Goal: Information Seeking & Learning: Learn about a topic

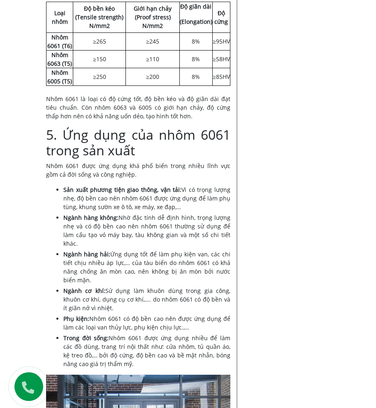
scroll to position [1850, 0]
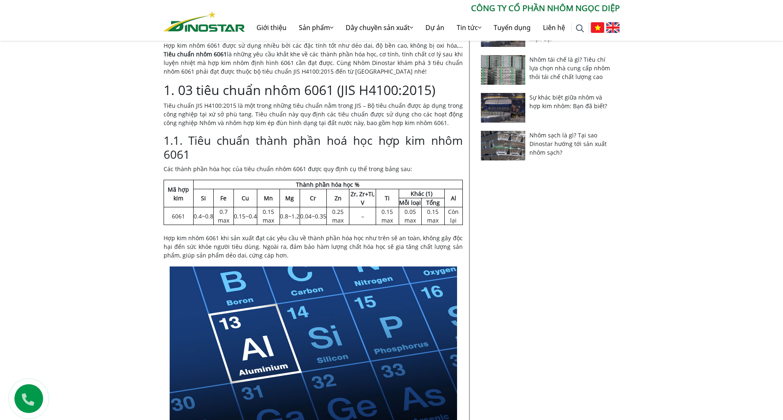
scroll to position [247, 0]
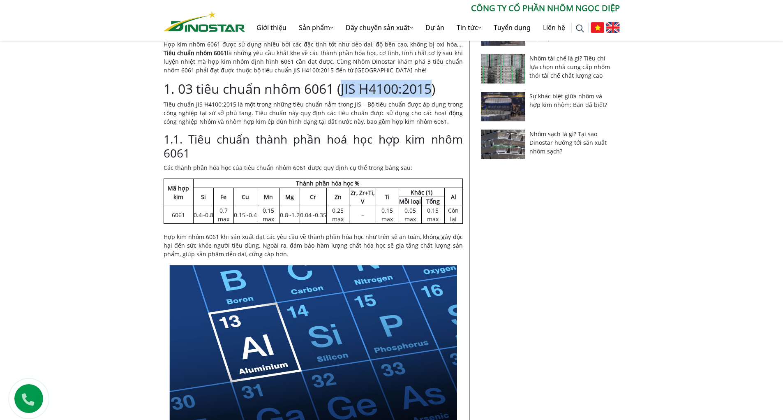
drag, startPoint x: 342, startPoint y: 87, endPoint x: 431, endPoint y: 94, distance: 89.9
click at [431, 94] on h2 "1. 03 tiêu chuẩn nhôm 6061 (JIS H4100:2015)" at bounding box center [313, 89] width 299 height 16
copy h2 "JIS H4100:2015"
click at [433, 125] on p "Tiêu chuẩn JIS H4100:2015 là một trong những tiêu chuẩn nằm trong JIS – Bộ tiêu…" at bounding box center [313, 113] width 299 height 26
